Goal: Entertainment & Leisure: Consume media (video, audio)

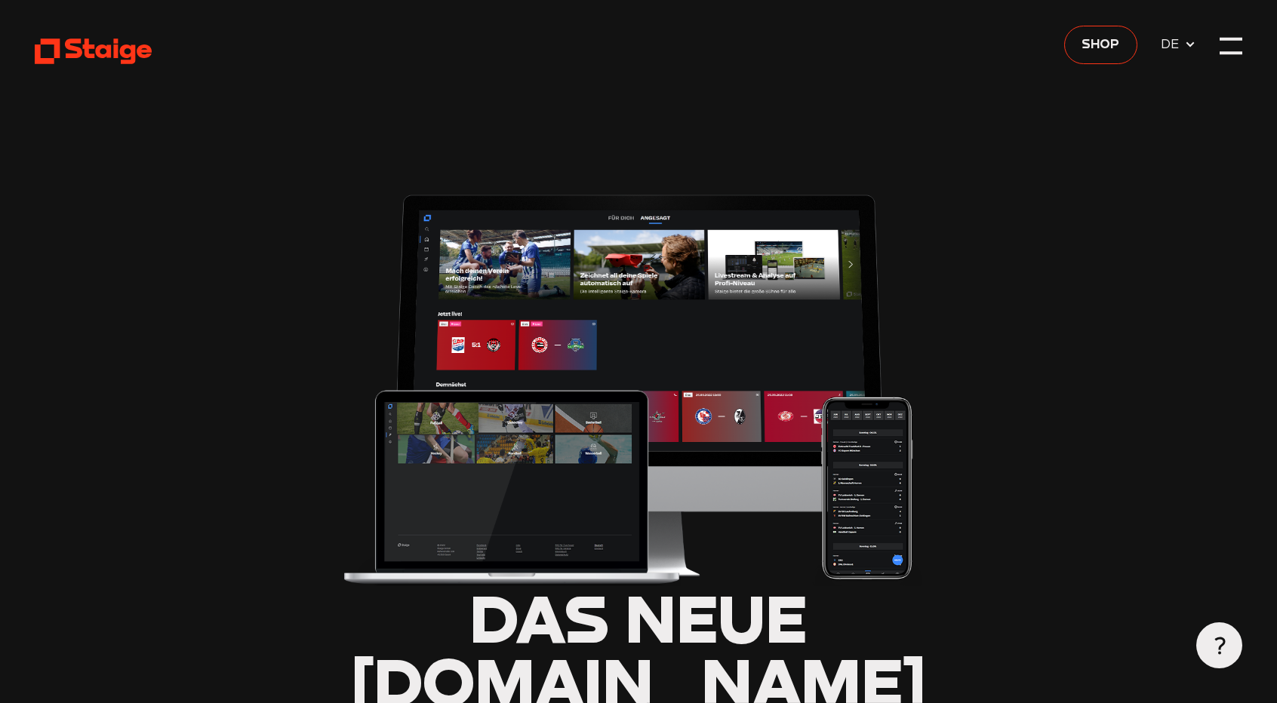
type input "0.8"
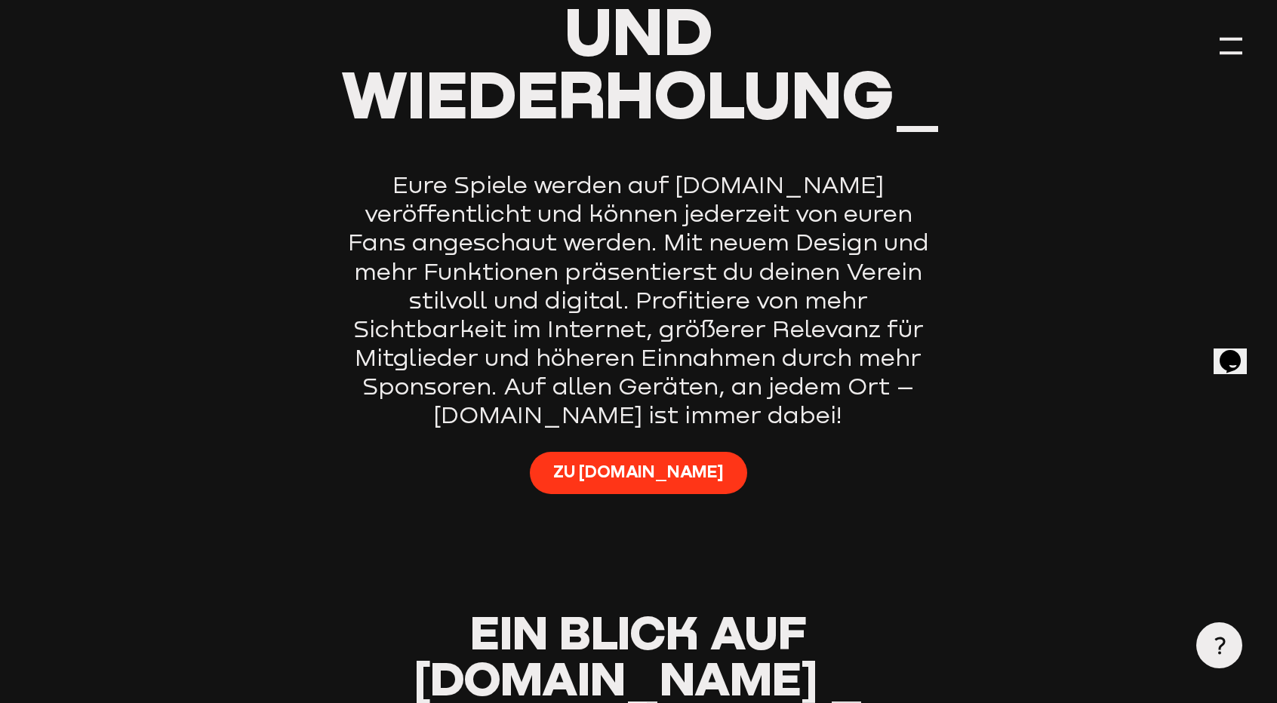
scroll to position [981, 0]
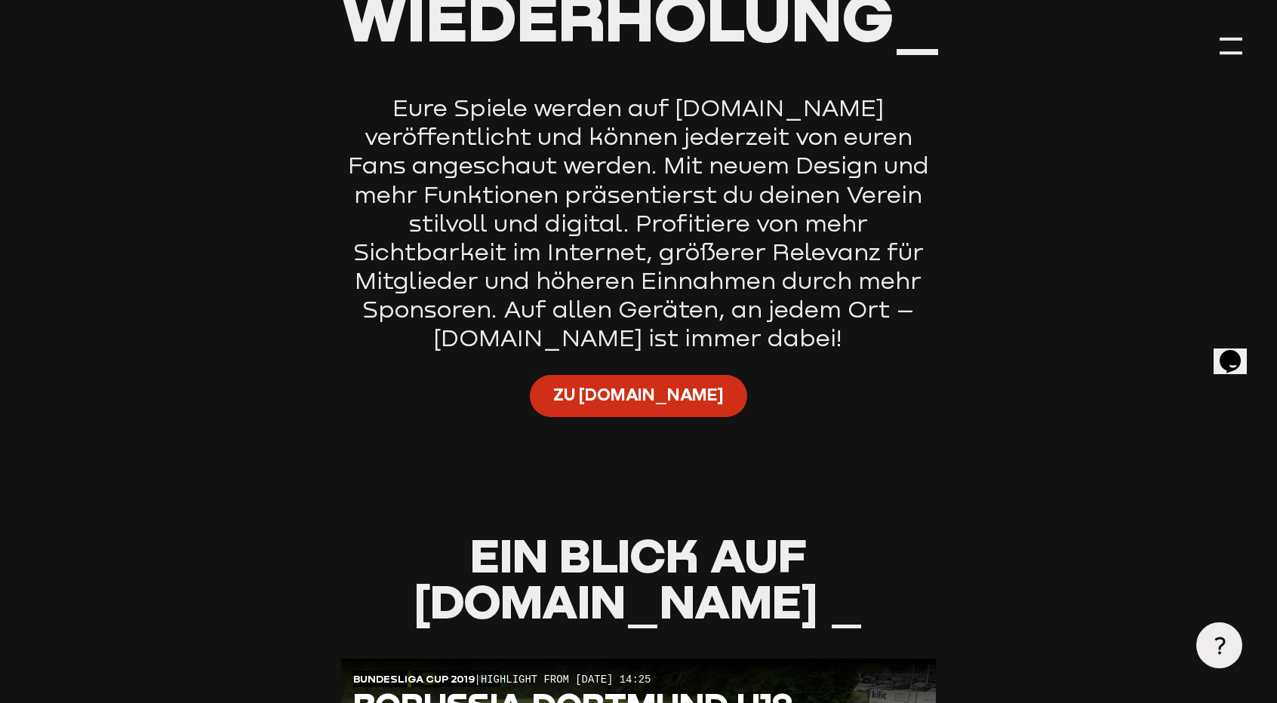
click at [654, 404] on span "Zu [DOMAIN_NAME]" at bounding box center [638, 394] width 171 height 23
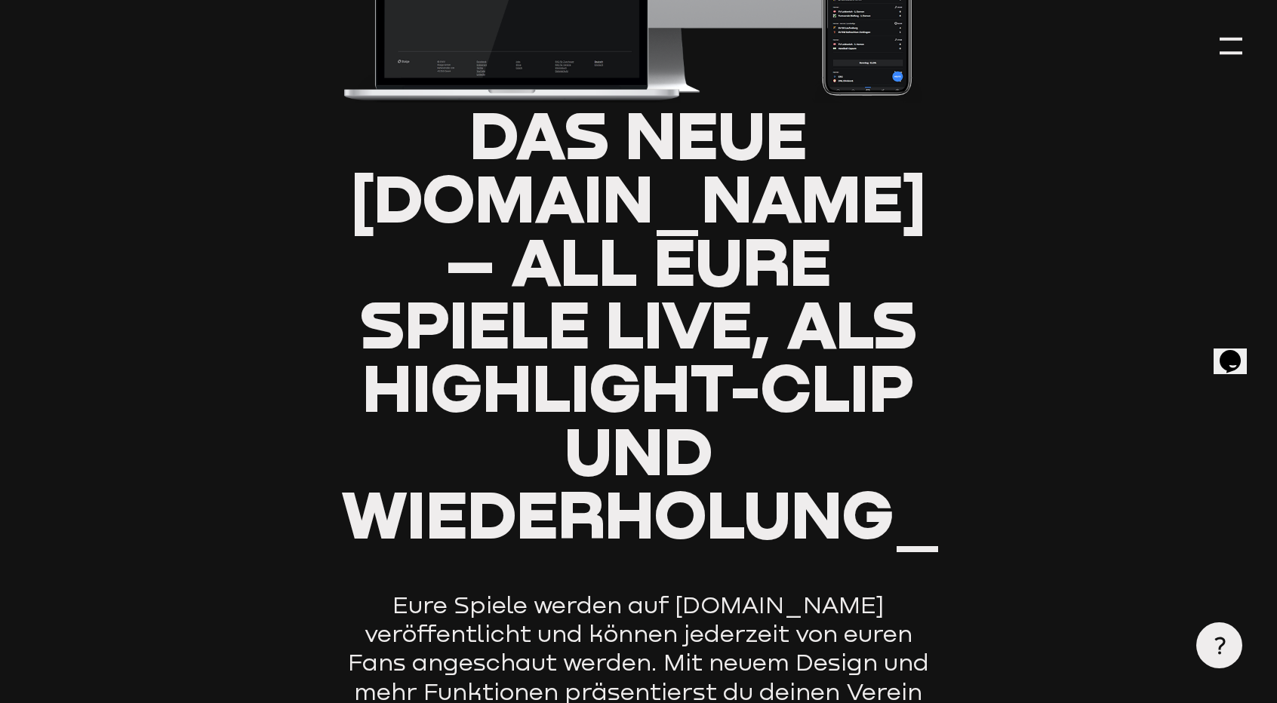
scroll to position [453, 0]
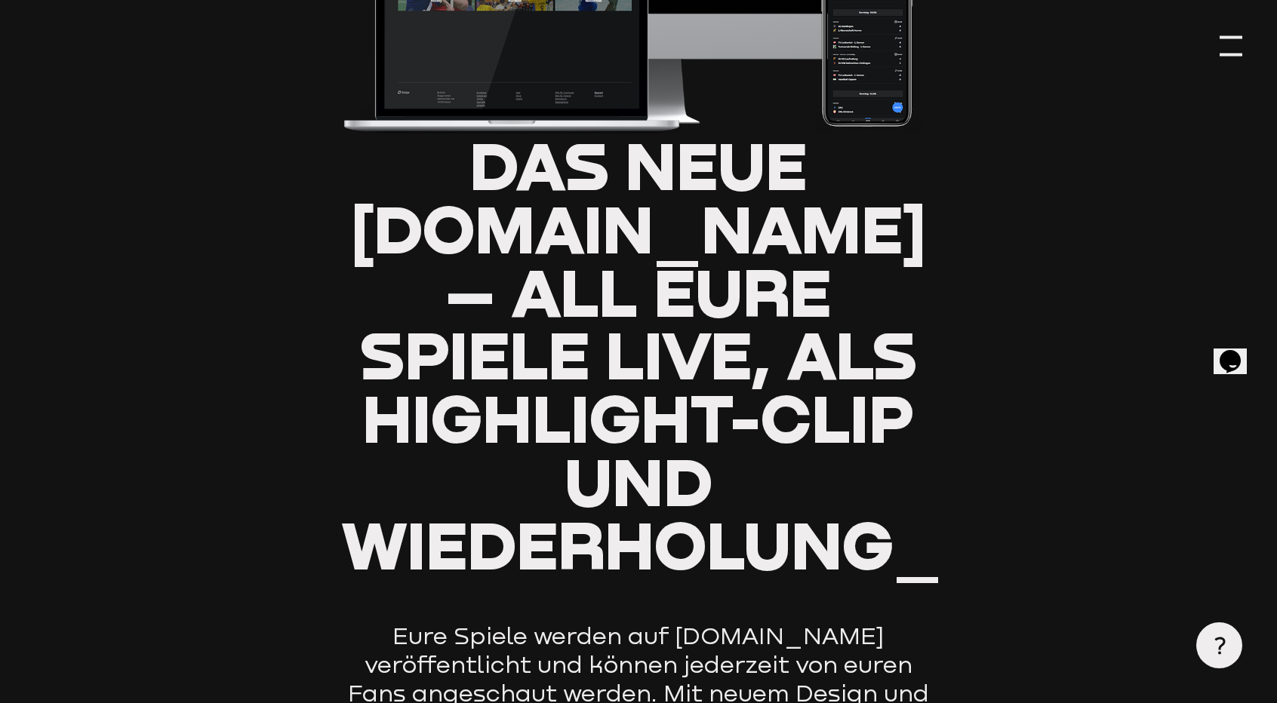
click at [1239, 51] on div at bounding box center [1231, 46] width 23 height 23
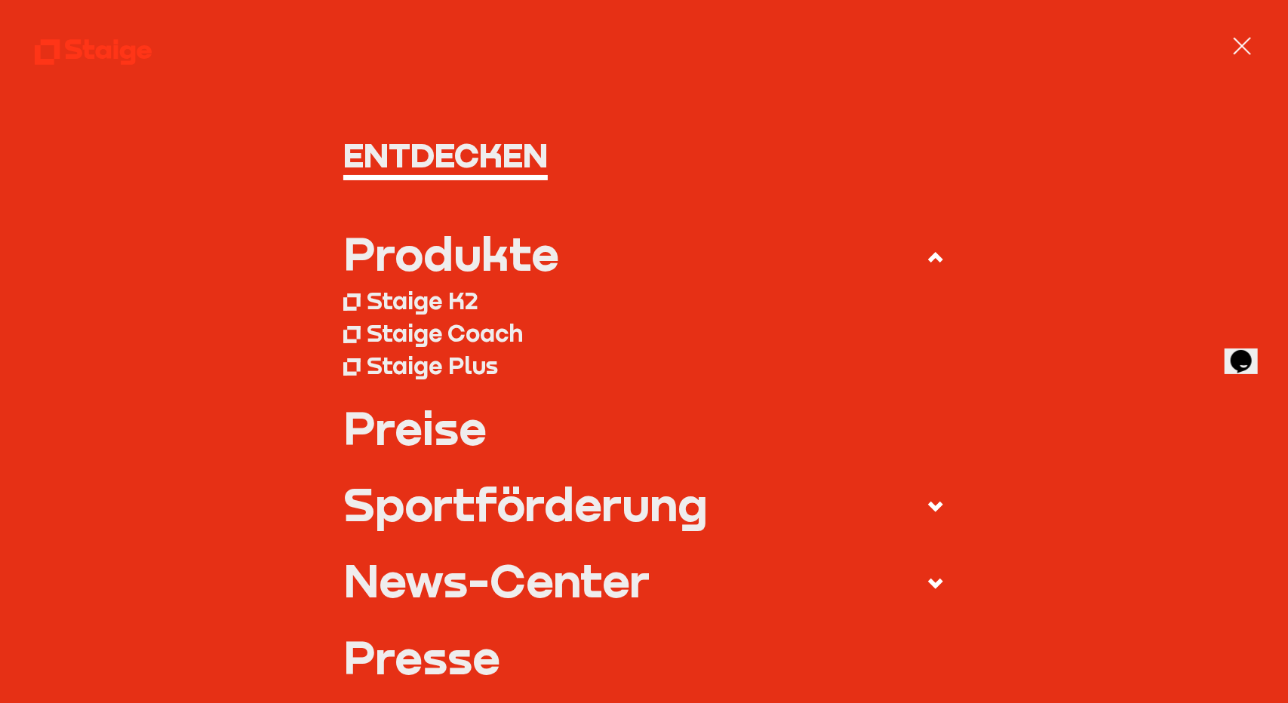
click at [1250, 44] on div at bounding box center [1242, 46] width 23 height 23
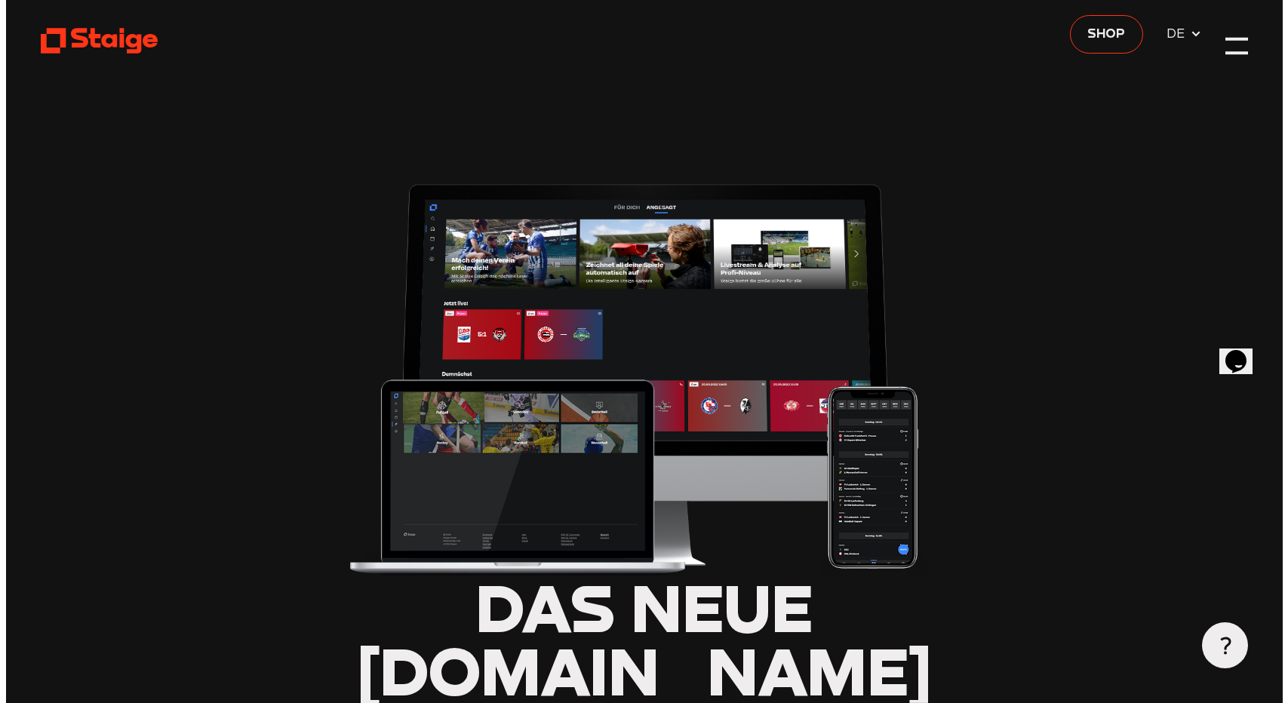
scroll to position [0, 0]
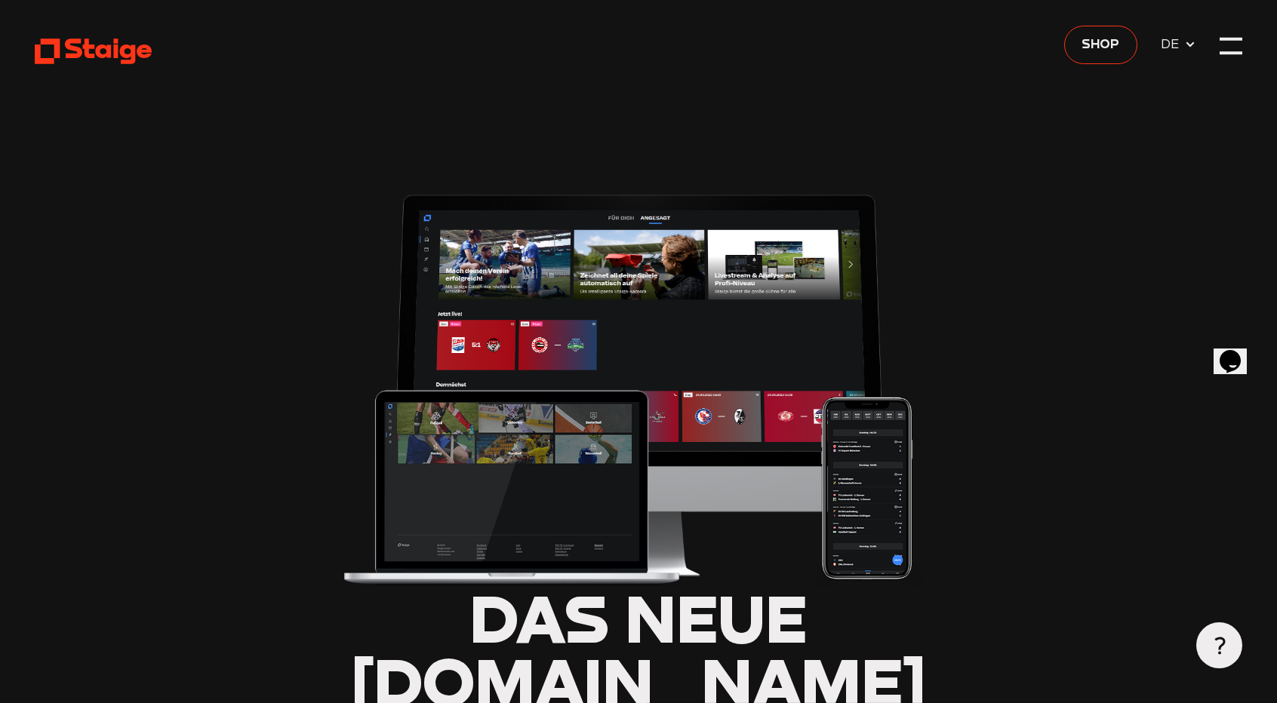
click at [1170, 42] on span "DE" at bounding box center [1173, 44] width 24 height 20
click at [1190, 42] on icon at bounding box center [1190, 44] width 12 height 12
click at [1224, 42] on div at bounding box center [1231, 46] width 23 height 23
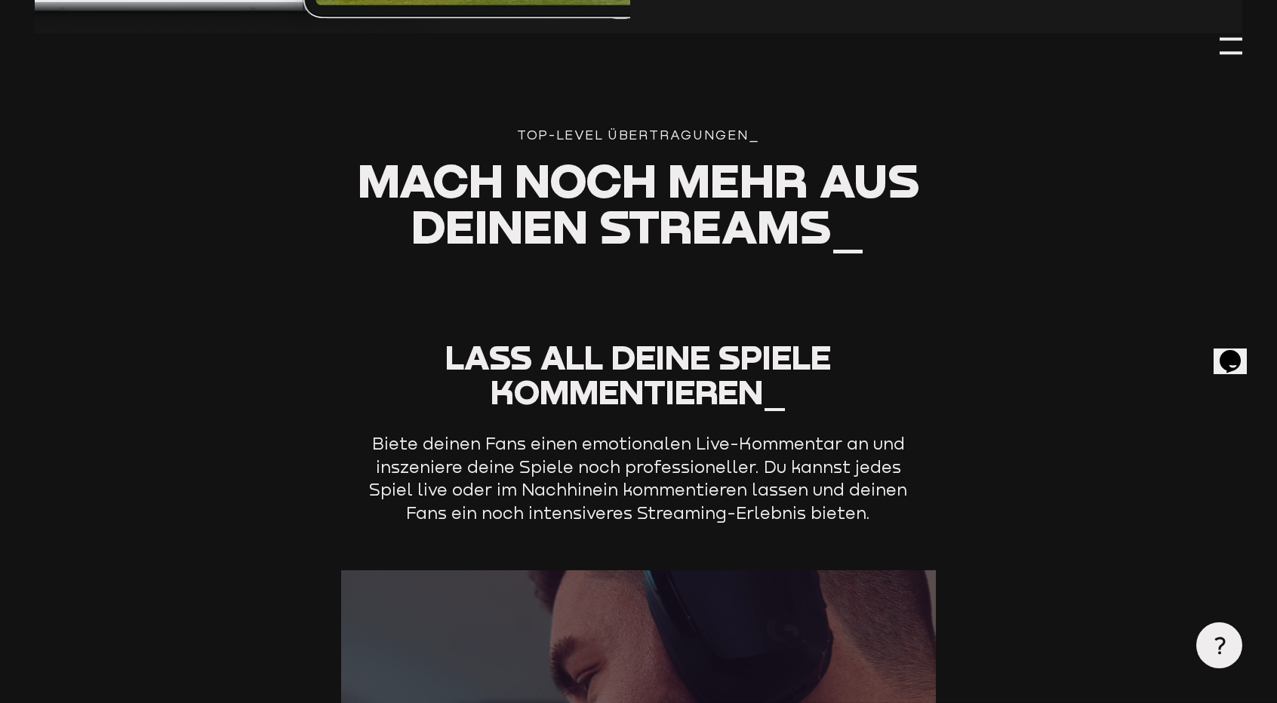
type input "0.8"
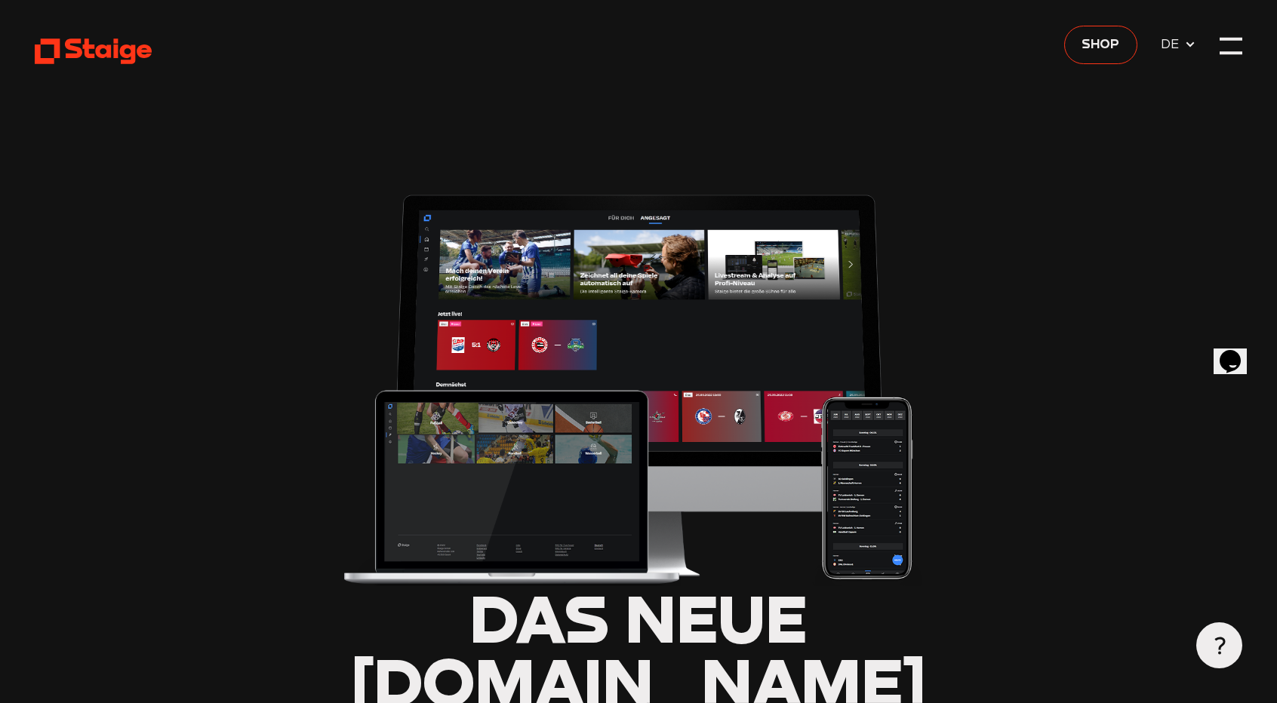
drag, startPoint x: 133, startPoint y: 51, endPoint x: 396, endPoint y: 226, distance: 316.3
click at [134, 51] on use at bounding box center [93, 51] width 117 height 25
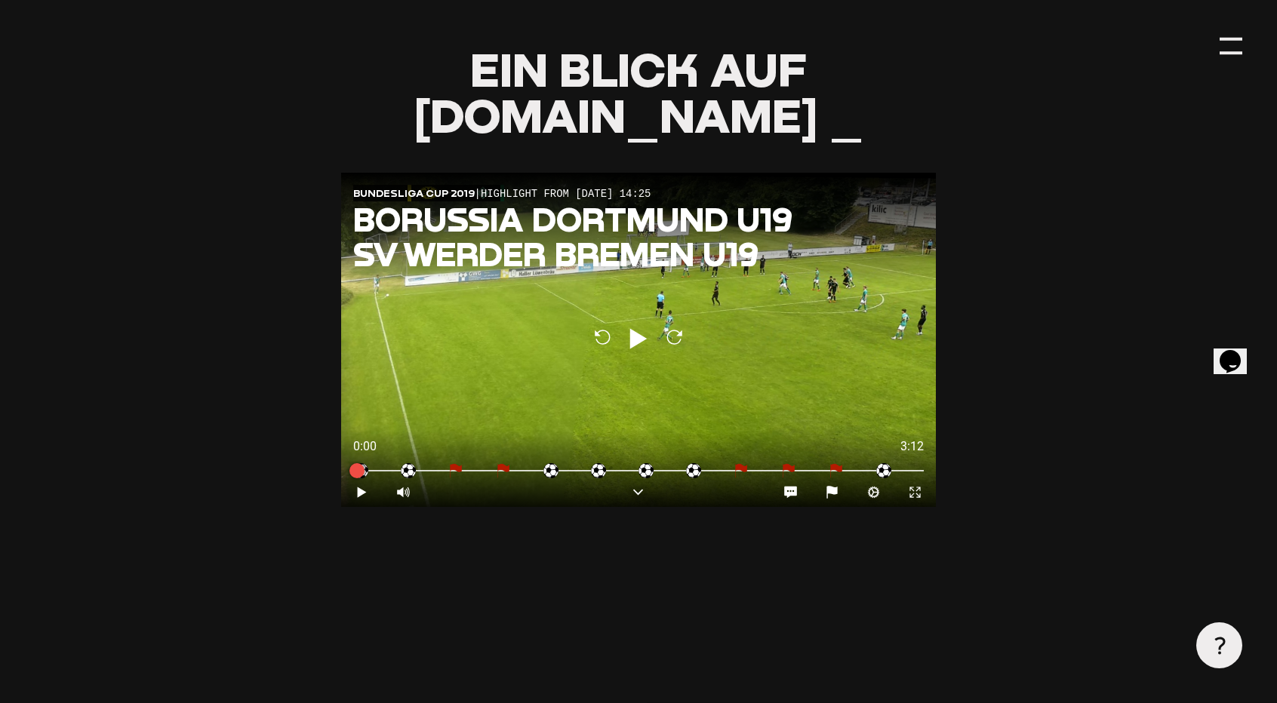
scroll to position [1510, 0]
